Goal: Task Accomplishment & Management: Manage account settings

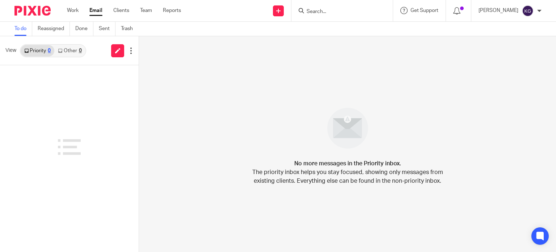
click at [77, 11] on link "Work" at bounding box center [73, 10] width 12 height 7
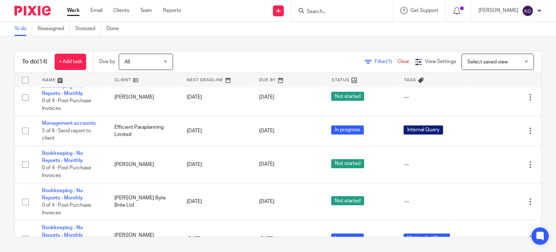
scroll to position [217, 0]
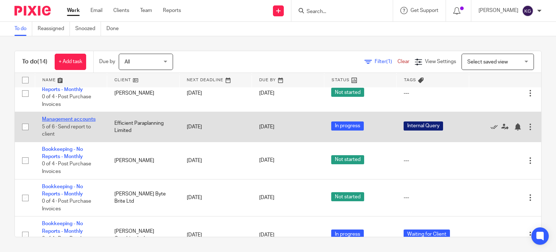
click at [88, 122] on link "Management accounts" at bounding box center [69, 119] width 54 height 5
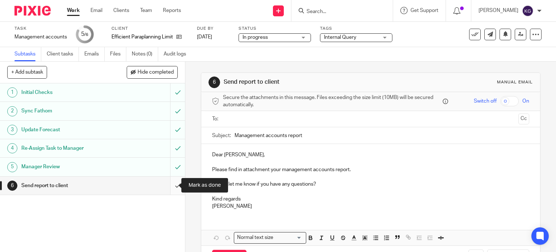
click at [171, 186] on input "submit" at bounding box center [92, 185] width 185 height 18
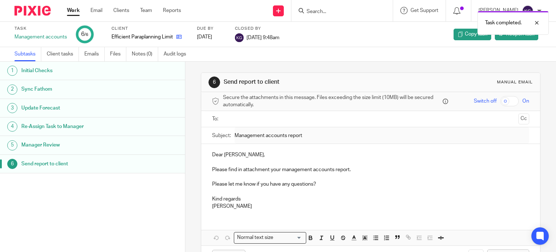
click at [176, 35] on link at bounding box center [177, 36] width 9 height 7
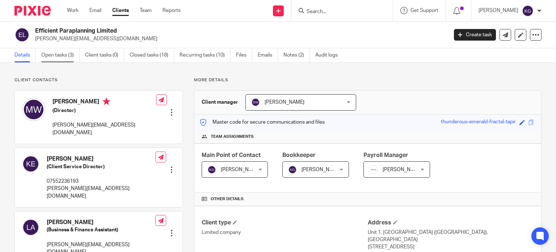
click at [63, 56] on link "Open tasks (3)" at bounding box center [60, 55] width 38 height 14
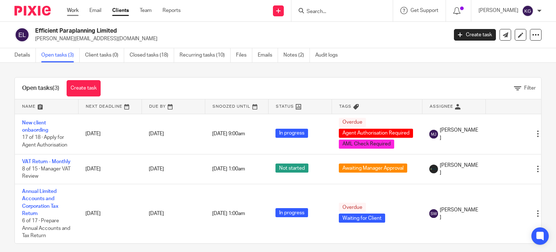
click at [73, 8] on link "Work" at bounding box center [73, 10] width 12 height 7
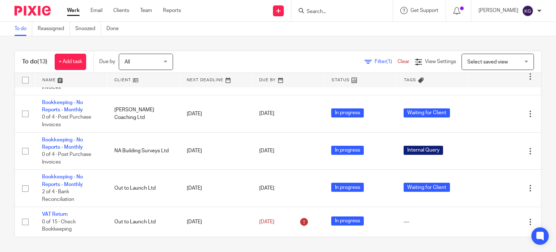
scroll to position [326, 0]
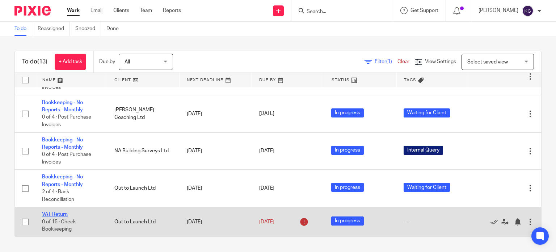
click at [58, 213] on link "VAT Return" at bounding box center [55, 213] width 26 height 5
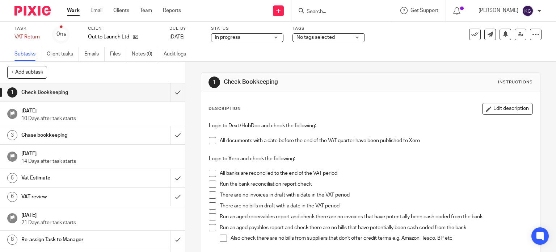
click at [308, 39] on span "No tags selected" at bounding box center [315, 37] width 38 height 5
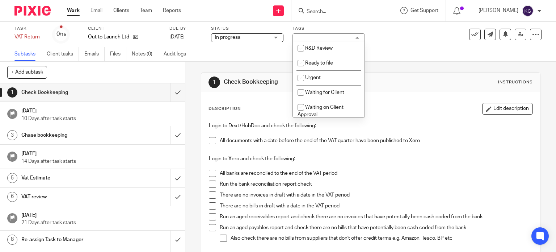
scroll to position [217, 0]
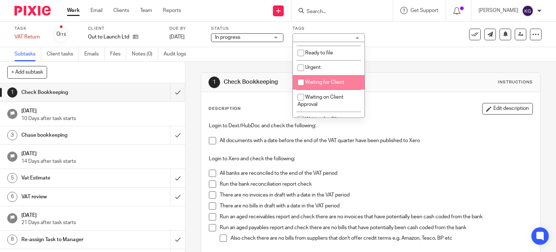
click at [338, 82] on span "Waiting for Client" at bounding box center [324, 82] width 39 height 5
checkbox input "true"
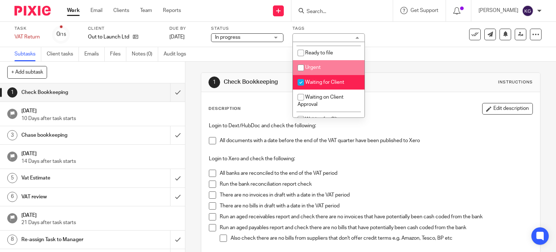
click at [382, 62] on div "1 Check Bookkeeping Instructions Description Edit description Login to Dext/Hub…" at bounding box center [371, 202] width 340 height 280
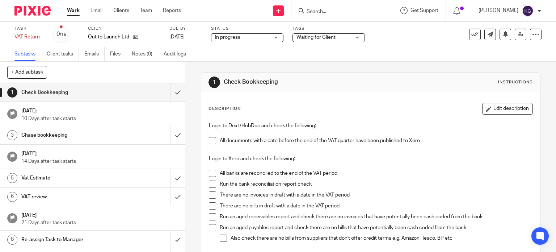
click at [72, 6] on div "Work Email Clients Team Reports Work Email Clients Team Reports Settings" at bounding box center [126, 10] width 132 height 21
click at [73, 14] on div "Work Email Clients Team Reports Work Email Clients Team Reports Settings" at bounding box center [126, 10] width 132 height 21
click at [77, 10] on link "Work" at bounding box center [73, 10] width 13 height 7
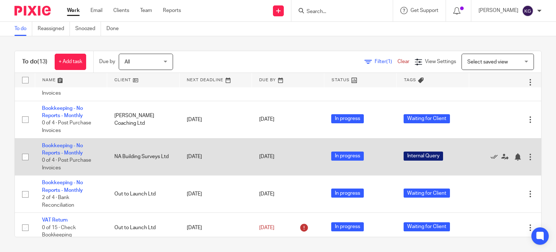
scroll to position [290, 0]
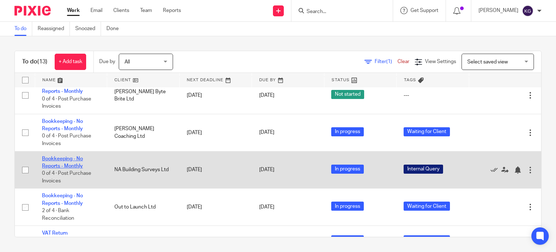
click at [63, 168] on link "Bookkeeping - No Reports - Monthly" at bounding box center [62, 162] width 41 height 12
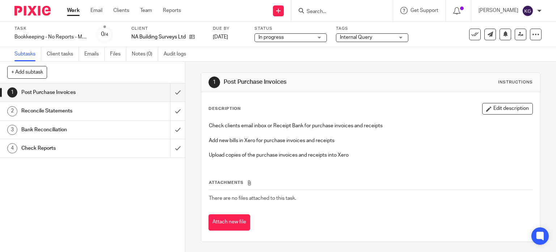
click at [371, 34] on span "Internal Query" at bounding box center [367, 38] width 54 height 8
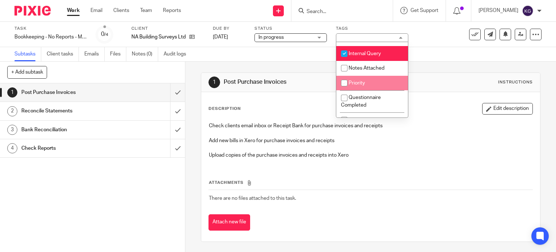
scroll to position [72, 0]
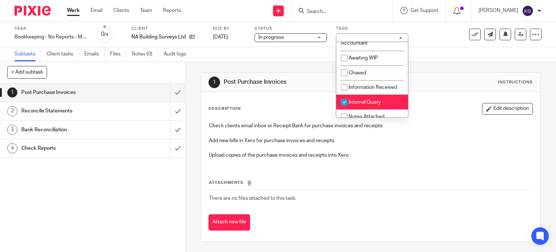
click at [354, 99] on li "Internal Query" at bounding box center [372, 101] width 72 height 15
checkbox input "false"
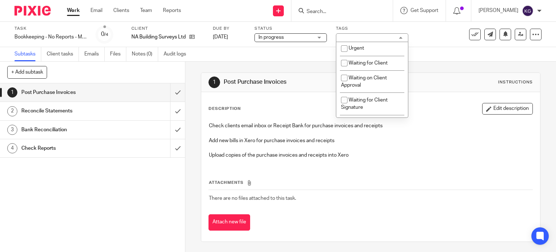
scroll to position [253, 0]
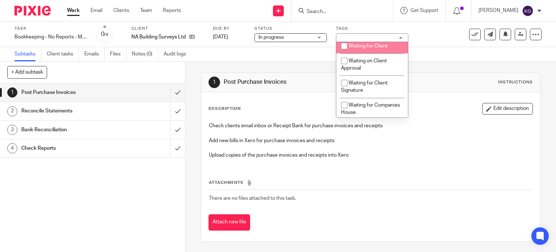
click at [362, 52] on li "Waiting for Client" at bounding box center [372, 46] width 72 height 15
checkbox input "true"
click at [437, 40] on div "Task Bookkeeping - No Reports - Monthly Save Bookkeeping - No Reports - Monthly…" at bounding box center [233, 34] width 439 height 17
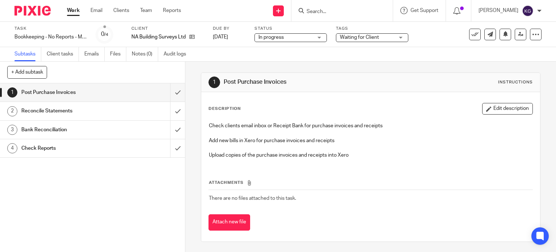
click at [78, 12] on link "Work" at bounding box center [73, 10] width 13 height 7
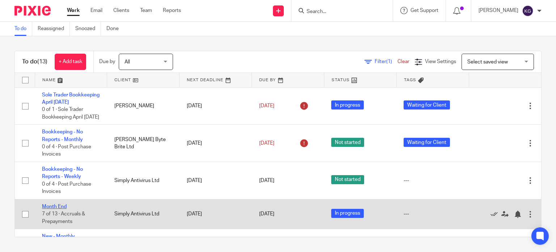
click at [59, 209] on link "Month End" at bounding box center [54, 206] width 25 height 5
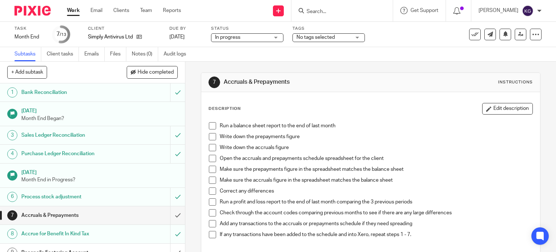
click at [211, 125] on span at bounding box center [212, 125] width 7 height 7
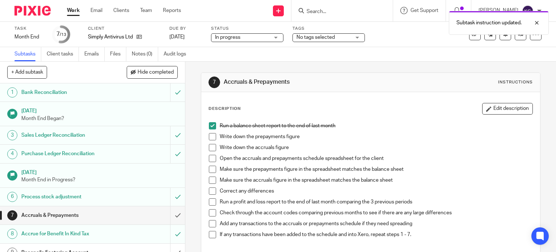
click at [212, 140] on span at bounding box center [212, 136] width 7 height 7
click at [209, 149] on span at bounding box center [212, 147] width 7 height 7
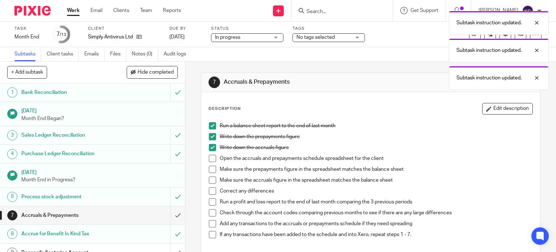
click at [209, 156] on span at bounding box center [212, 158] width 7 height 7
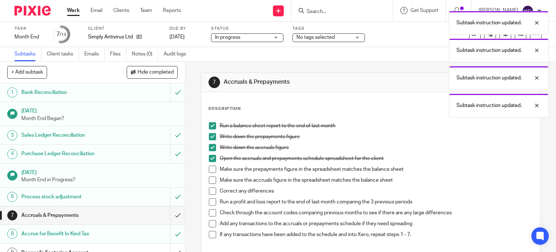
click at [213, 169] on span at bounding box center [212, 168] width 7 height 7
click at [212, 181] on span at bounding box center [212, 179] width 7 height 7
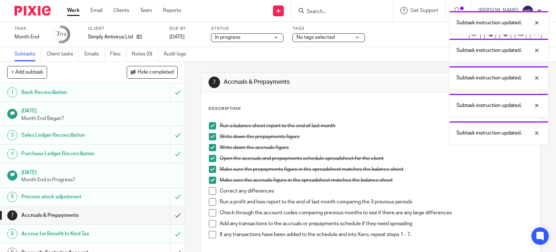
click at [209, 194] on li "Correct any differences" at bounding box center [371, 192] width 324 height 11
click at [211, 193] on span at bounding box center [212, 190] width 7 height 7
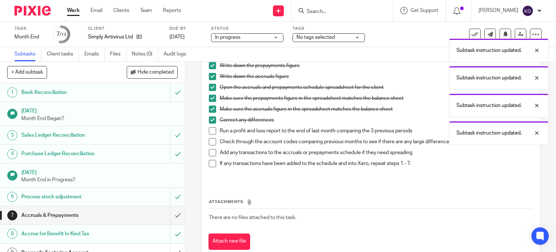
scroll to position [72, 0]
